Goal: Find specific page/section: Find specific page/section

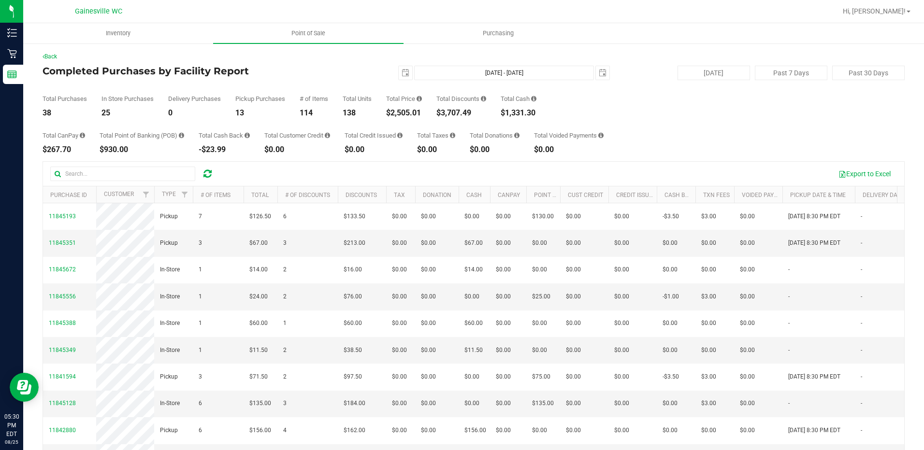
click at [663, 119] on div "Total CanPay $267.70 Total Point of Banking (POB) $930.00 Total Cash Back -$23.…" at bounding box center [474, 135] width 862 height 37
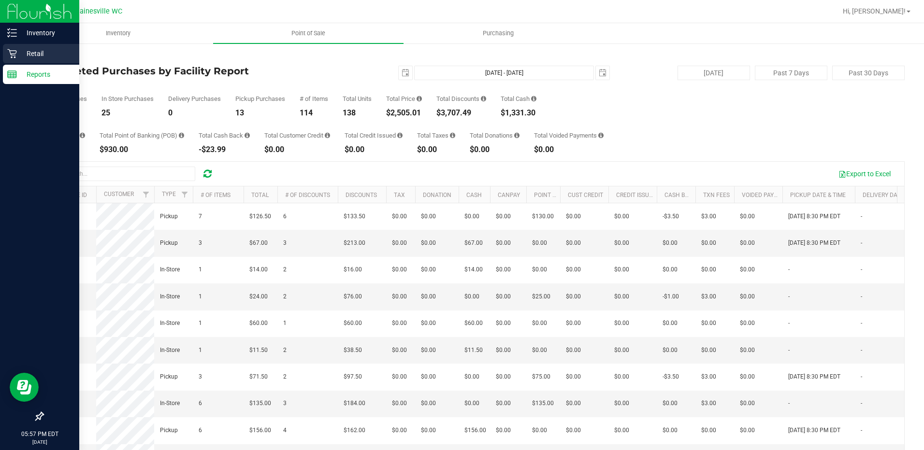
click at [25, 56] on p "Retail" at bounding box center [46, 54] width 58 height 12
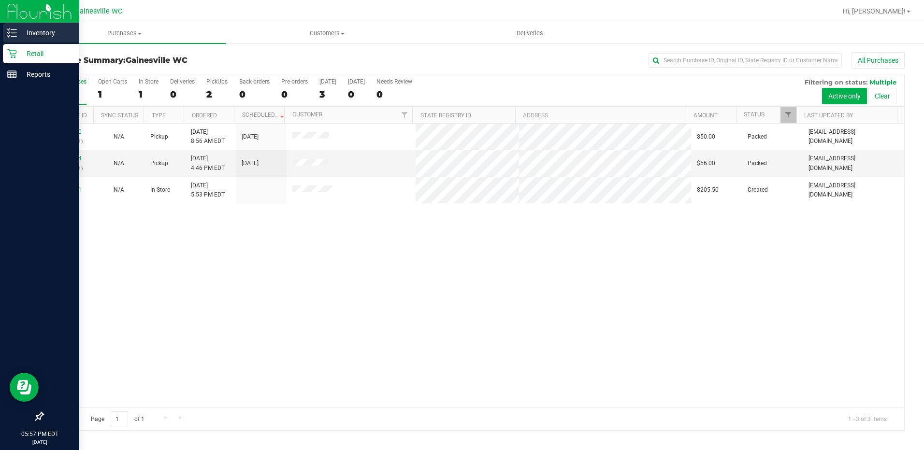
click at [7, 25] on div "Inventory" at bounding box center [41, 32] width 76 height 19
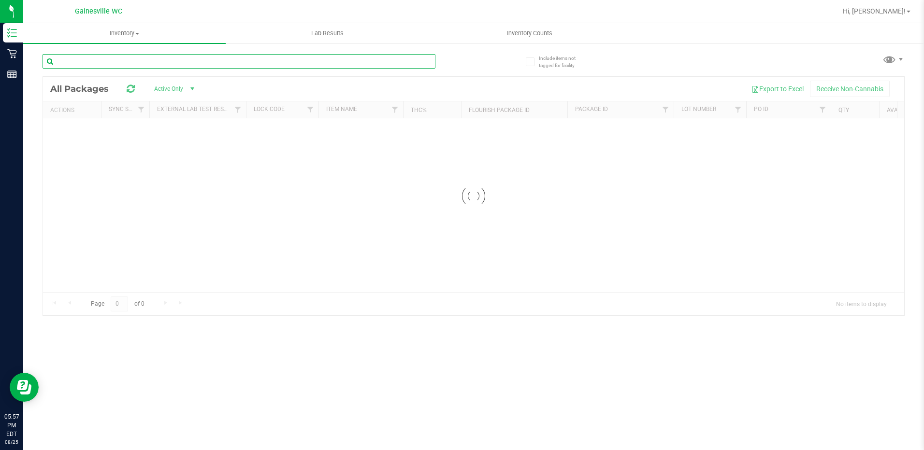
click at [149, 68] on div "Inventory All packages All inventory Waste log Lab Results Inventory Counts" at bounding box center [473, 236] width 900 height 427
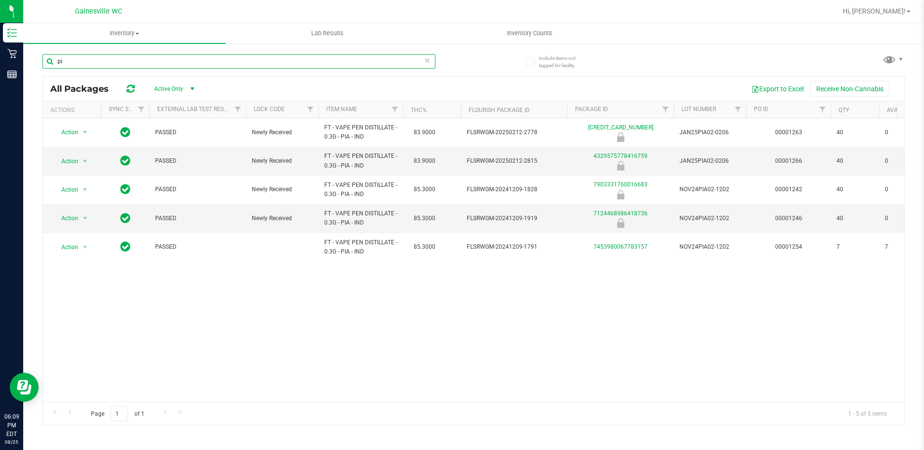
type input "p"
